Goal: Information Seeking & Learning: Find specific fact

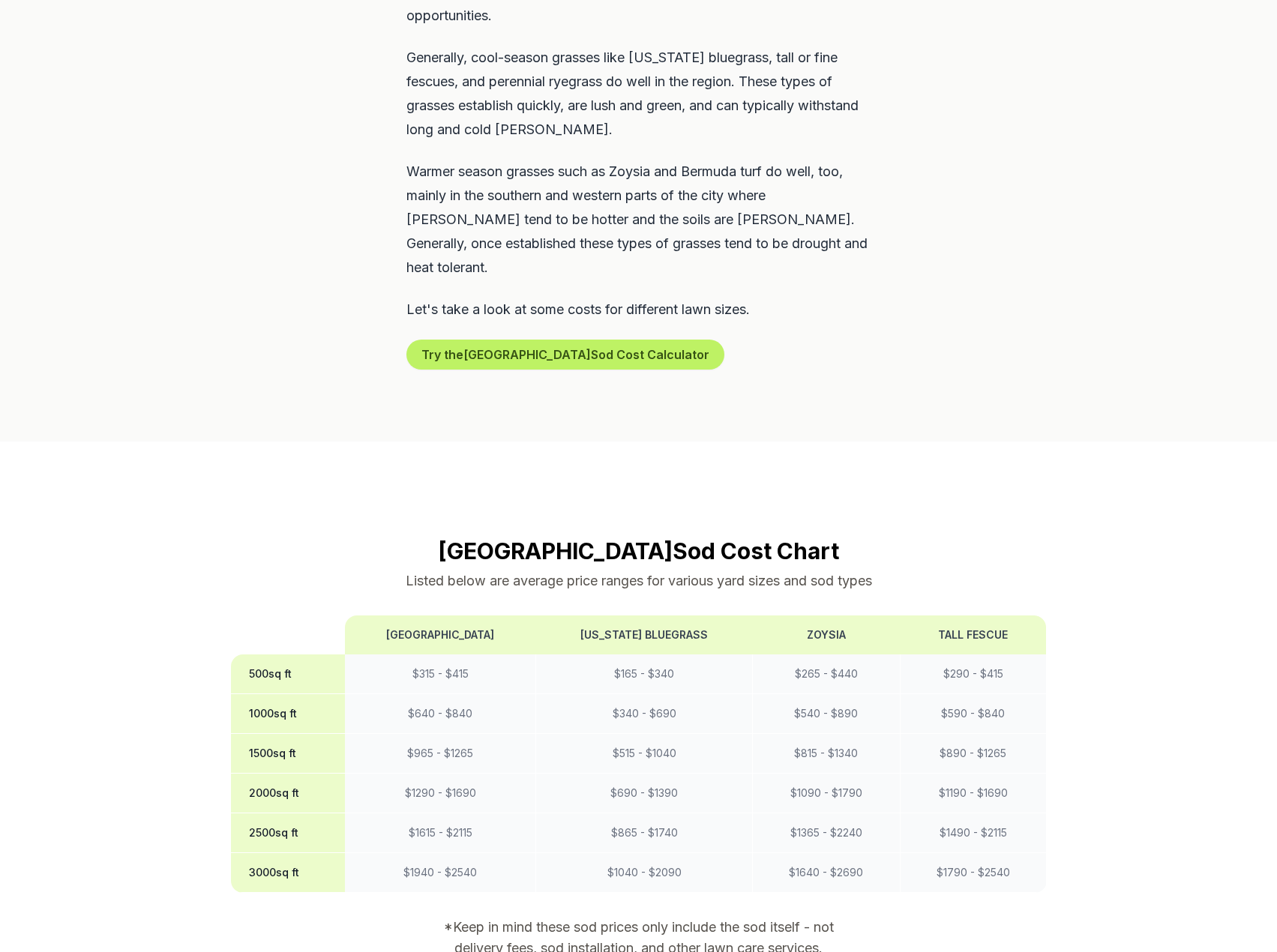
scroll to position [974, 0]
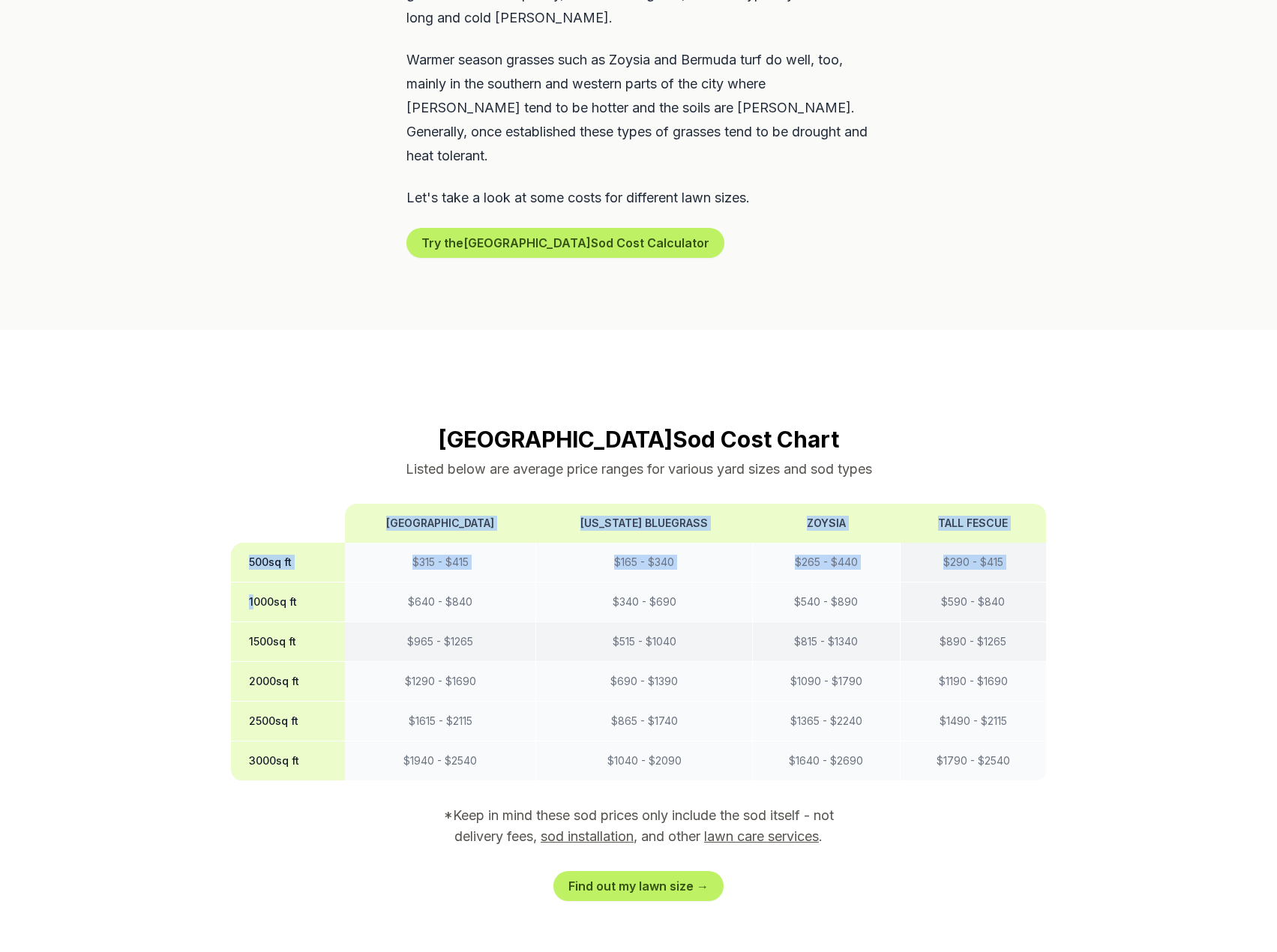
drag, startPoint x: 252, startPoint y: 533, endPoint x: 1139, endPoint y: 567, distance: 887.7
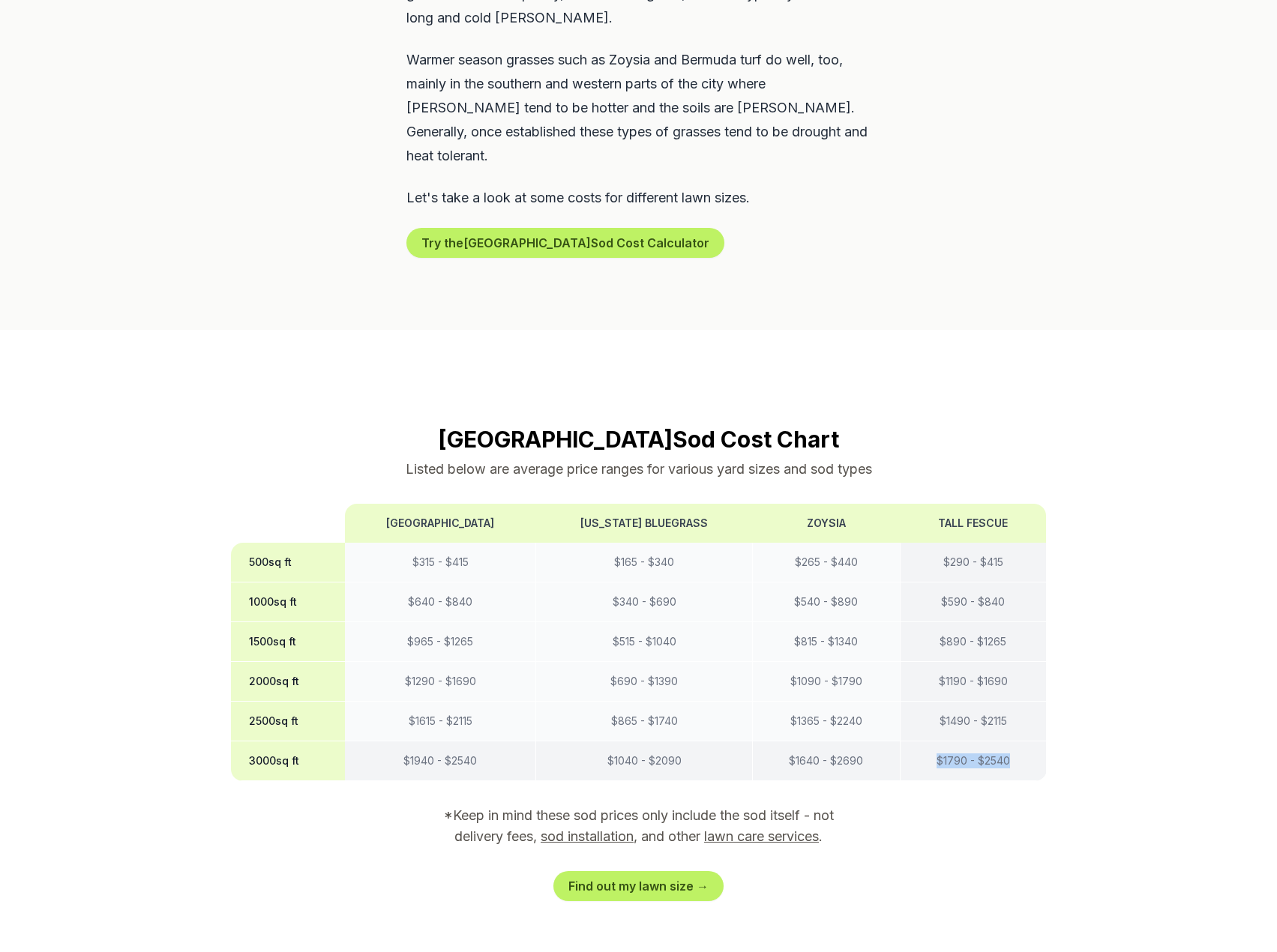
drag, startPoint x: 1020, startPoint y: 683, endPoint x: 914, endPoint y: 686, distance: 106.0
click at [911, 741] on td "$ 1790 - $ 2540" at bounding box center [973, 761] width 146 height 40
click at [1071, 705] on div "Cincinnati Sod Cost Chart Listed below are average price ranges for various yar…" at bounding box center [639, 663] width 864 height 476
drag, startPoint x: 1015, startPoint y: 485, endPoint x: 933, endPoint y: 482, distance: 82.1
click at [933, 543] on td "$ 290 - $ 415" at bounding box center [973, 562] width 146 height 40
